Goal: Information Seeking & Learning: Learn about a topic

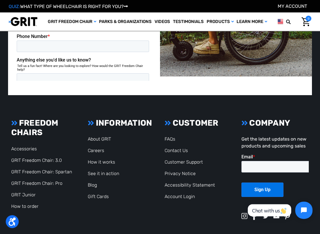
scroll to position [1166, 0]
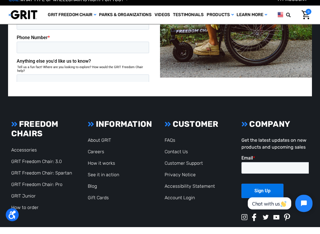
click at [92, 168] on link "How it works" at bounding box center [101, 170] width 27 height 5
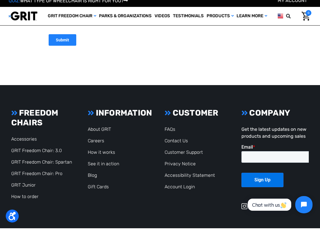
scroll to position [1187, 0]
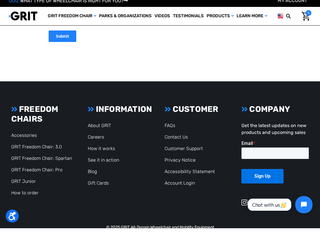
click at [23, 138] on link "Accessories" at bounding box center [24, 140] width 26 height 5
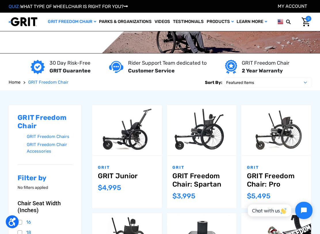
click at [0, 0] on img at bounding box center [0, 0] width 0 height 0
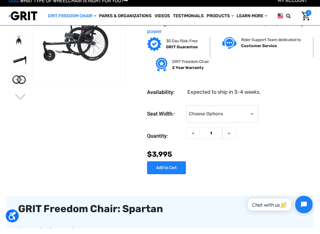
scroll to position [32, 0]
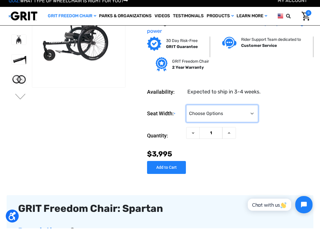
click at [194, 112] on select "Choose Options 16" 18" 20"" at bounding box center [222, 119] width 72 height 17
select select "324"
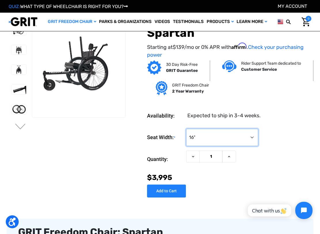
scroll to position [0, 0]
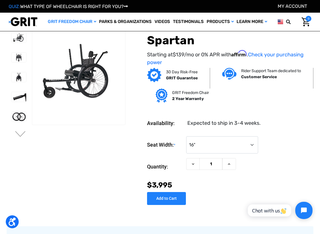
click at [12, 54] on img at bounding box center [19, 58] width 15 height 10
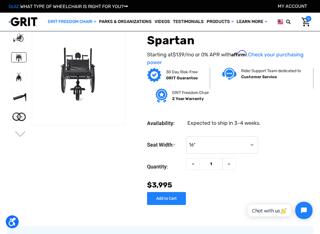
click at [12, 77] on img at bounding box center [19, 77] width 15 height 10
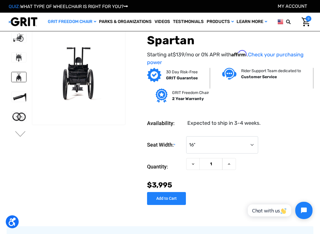
click at [14, 92] on img at bounding box center [19, 97] width 15 height 10
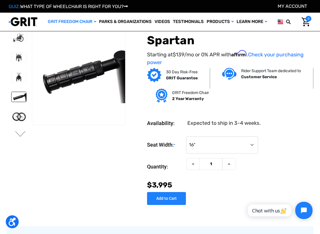
click at [12, 114] on img at bounding box center [19, 117] width 15 height 10
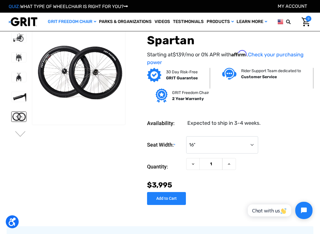
click at [16, 133] on button "Next" at bounding box center [20, 134] width 12 height 7
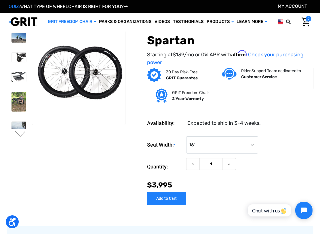
click at [11, 115] on div at bounding box center [19, 99] width 20 height 337
click at [12, 99] on img at bounding box center [19, 102] width 15 height 20
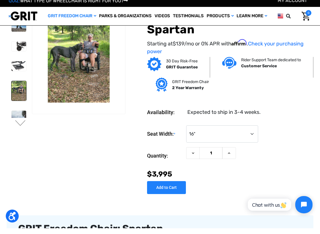
scroll to position [9, 0]
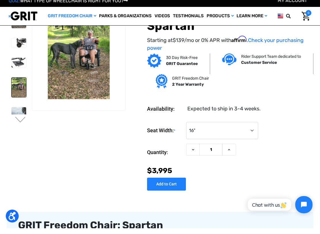
click at [12, 114] on img at bounding box center [19, 122] width 15 height 18
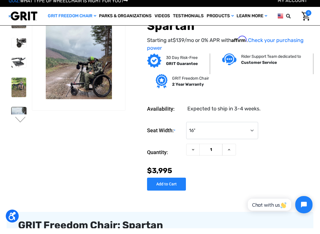
scroll to position [0, 0]
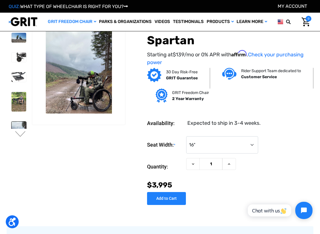
click at [106, 22] on link "Parks & Organizations" at bounding box center [124, 22] width 55 height 18
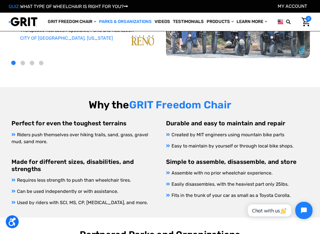
scroll to position [96, 0]
